Goal: Transaction & Acquisition: Register for event/course

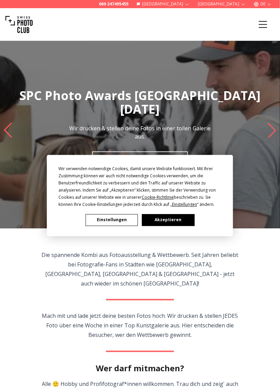
click at [186, 220] on button "Akzeptieren" at bounding box center [168, 220] width 52 height 12
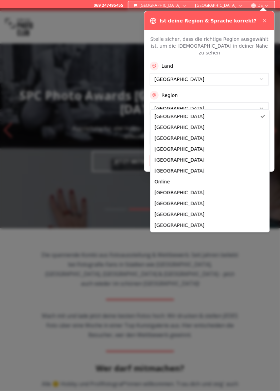
click at [208, 162] on div "Stelle sicher, dass die richtige Region ausgewählt ist, um die Kurse in deiner …" at bounding box center [210, 100] width 130 height 141
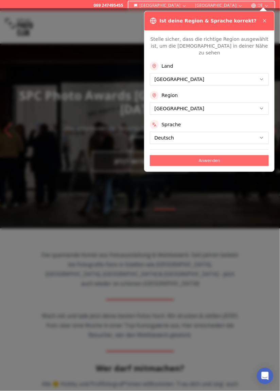
click at [242, 155] on button "Anwenden" at bounding box center [209, 160] width 119 height 11
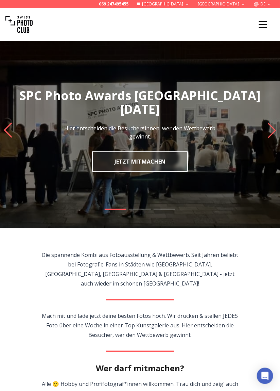
click at [171, 166] on img "1 / 3" at bounding box center [140, 131] width 280 height 196
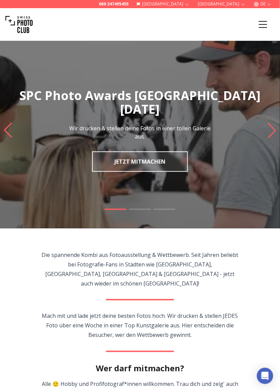
click at [162, 165] on link "JETZT MITMACHEN" at bounding box center [140, 161] width 96 height 20
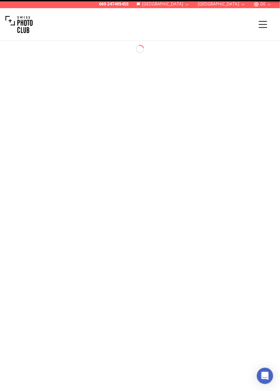
select select "*******"
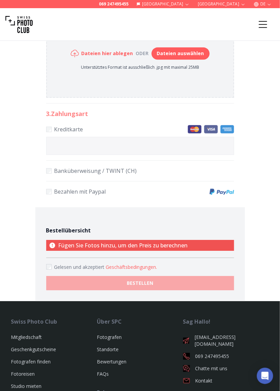
scroll to position [384, 0]
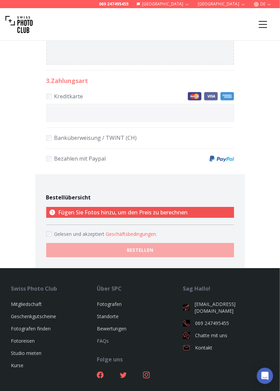
click at [99, 342] on link "FAQs" at bounding box center [103, 340] width 12 height 6
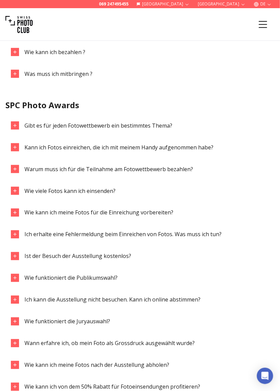
scroll to position [700, 0]
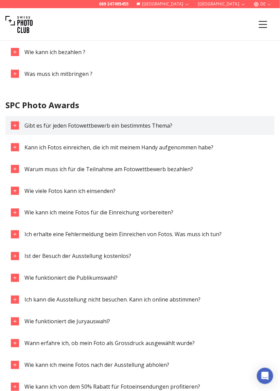
click at [16, 128] on icon "button" at bounding box center [14, 125] width 5 height 5
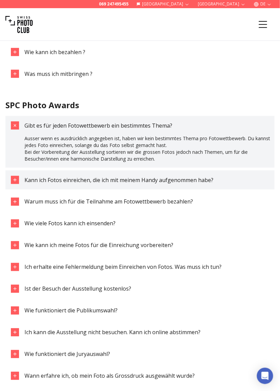
click at [14, 179] on icon "button" at bounding box center [14, 179] width 5 height 5
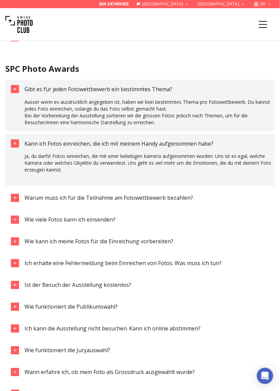
scroll to position [739, 0]
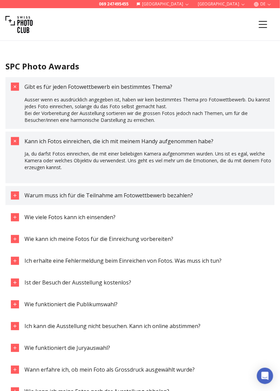
click at [14, 196] on icon "button" at bounding box center [14, 195] width 5 height 5
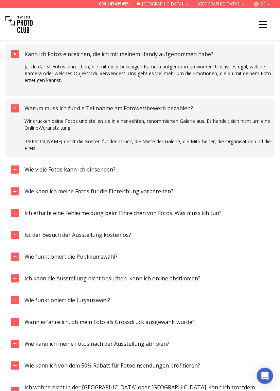
scroll to position [828, 0]
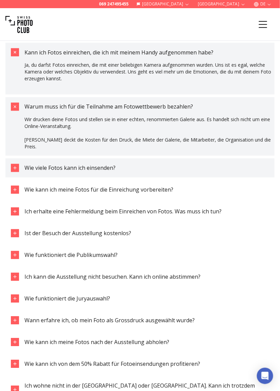
click at [11, 167] on div "button" at bounding box center [15, 168] width 8 height 8
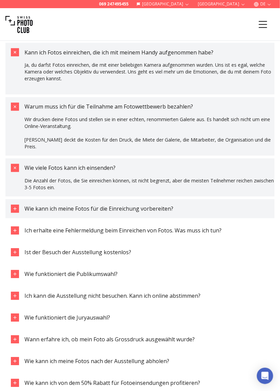
click at [15, 213] on button "Wie kann ich meine Fotos für die Einreichung vorbereiten?" at bounding box center [139, 208] width 269 height 19
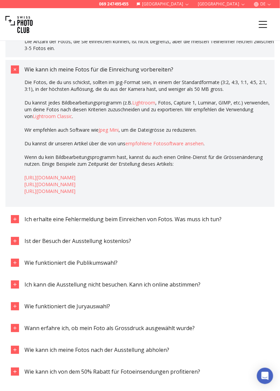
scroll to position [967, 0]
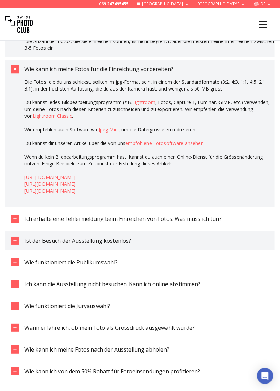
click at [13, 240] on icon "button" at bounding box center [14, 240] width 5 height 5
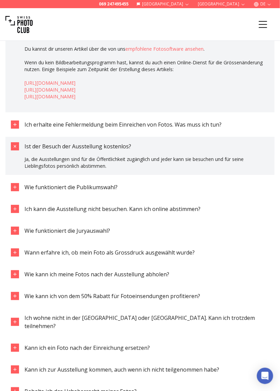
scroll to position [1061, 0]
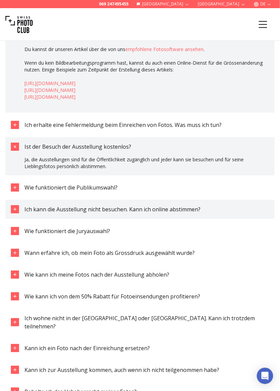
click at [15, 213] on button "Ich kann die Ausstellung nicht besuchen. Kann ich online abstimmen?" at bounding box center [139, 209] width 269 height 19
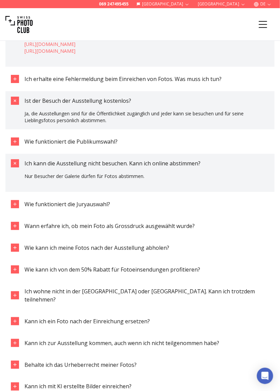
scroll to position [1108, 0]
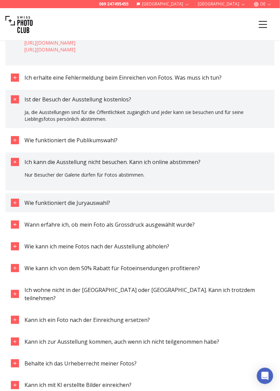
click at [11, 205] on div "button" at bounding box center [15, 203] width 8 height 8
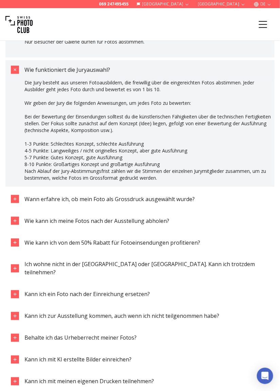
scroll to position [1243, 0]
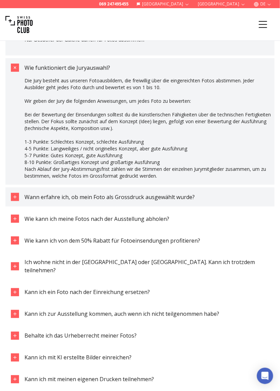
click at [17, 198] on icon "button" at bounding box center [14, 196] width 5 height 5
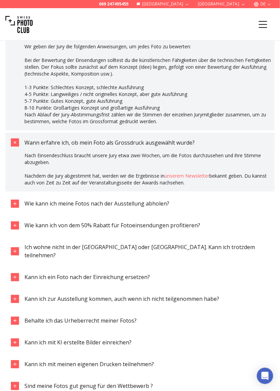
scroll to position [1298, 0]
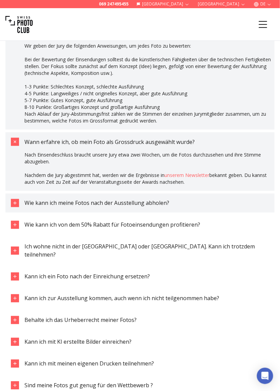
click at [13, 204] on icon "button" at bounding box center [14, 202] width 5 height 5
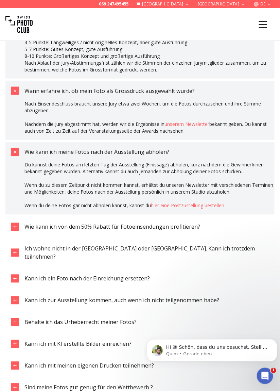
scroll to position [1352, 0]
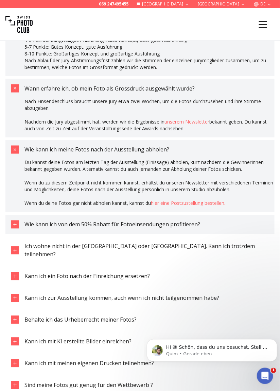
click at [14, 228] on button "Wie kann ich von dem 50% Rabatt für Fotoeinsendungen profitieren?" at bounding box center [139, 224] width 269 height 19
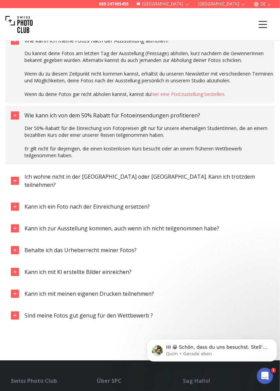
scroll to position [1461, 0]
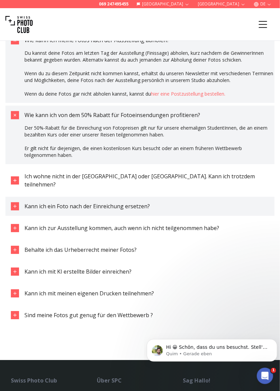
click at [12, 202] on div "button" at bounding box center [15, 206] width 8 height 8
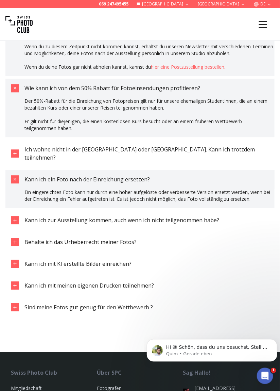
scroll to position [1488, 0]
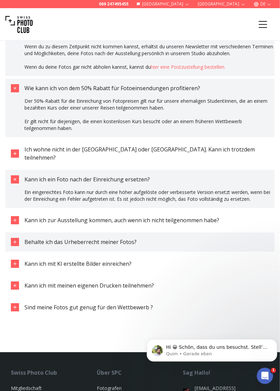
click at [13, 239] on icon "button" at bounding box center [14, 241] width 5 height 5
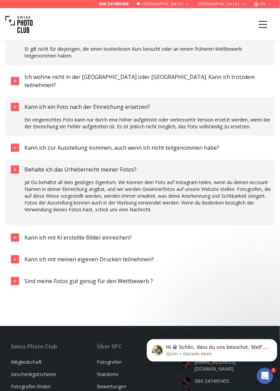
scroll to position [1562, 0]
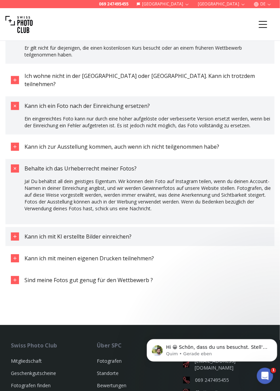
click at [12, 234] on icon "button" at bounding box center [14, 236] width 5 height 5
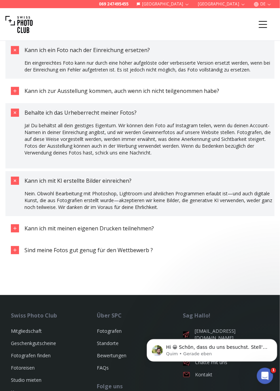
scroll to position [1618, 0]
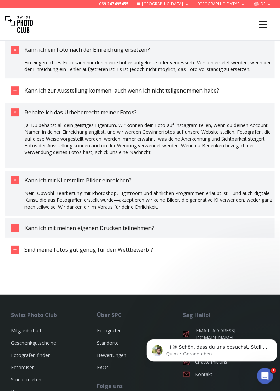
click at [17, 225] on icon "button" at bounding box center [14, 227] width 5 height 5
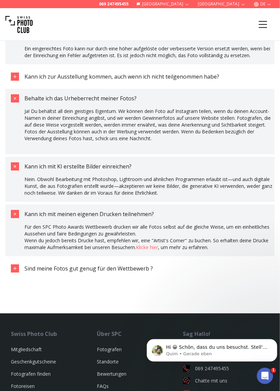
scroll to position [1642, 0]
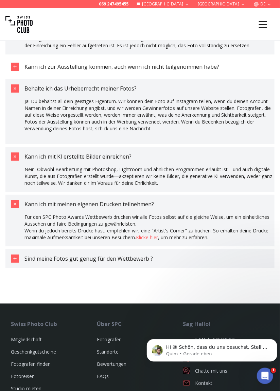
click at [12, 254] on div "button" at bounding box center [15, 258] width 8 height 8
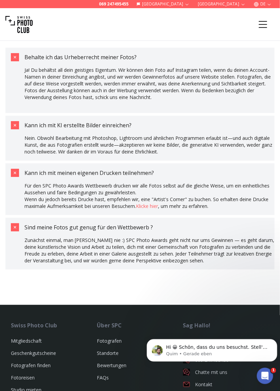
scroll to position [1675, 0]
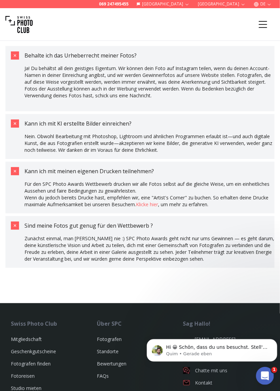
click at [265, 380] on div "Intercom-Nachrichtendienst öffnen" at bounding box center [264, 374] width 22 height 22
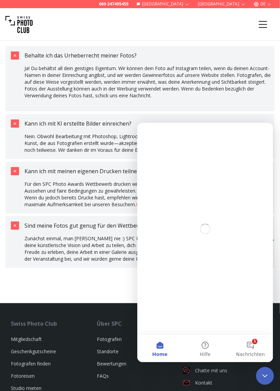
scroll to position [0, 0]
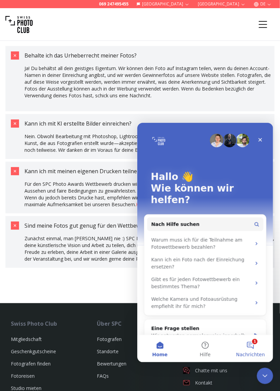
click at [252, 351] on button "1 Nachrichten" at bounding box center [250, 348] width 45 height 27
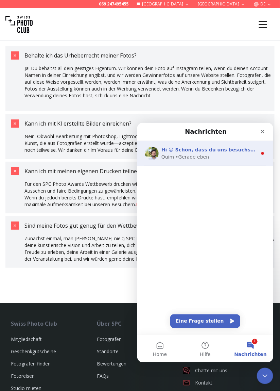
click at [234, 155] on div "Quim • Gerade eben" at bounding box center [209, 156] width 96 height 7
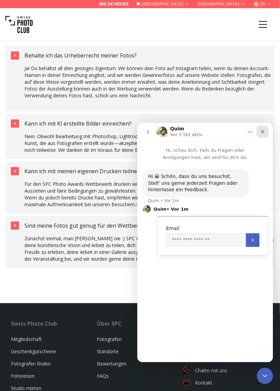
click at [262, 132] on icon "Schließen" at bounding box center [262, 131] width 5 height 5
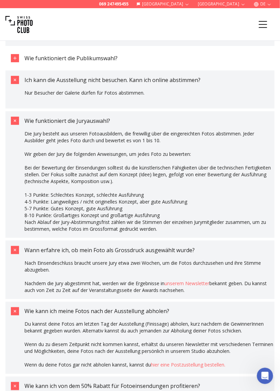
scroll to position [1189, 0]
